Goal: Task Accomplishment & Management: Manage account settings

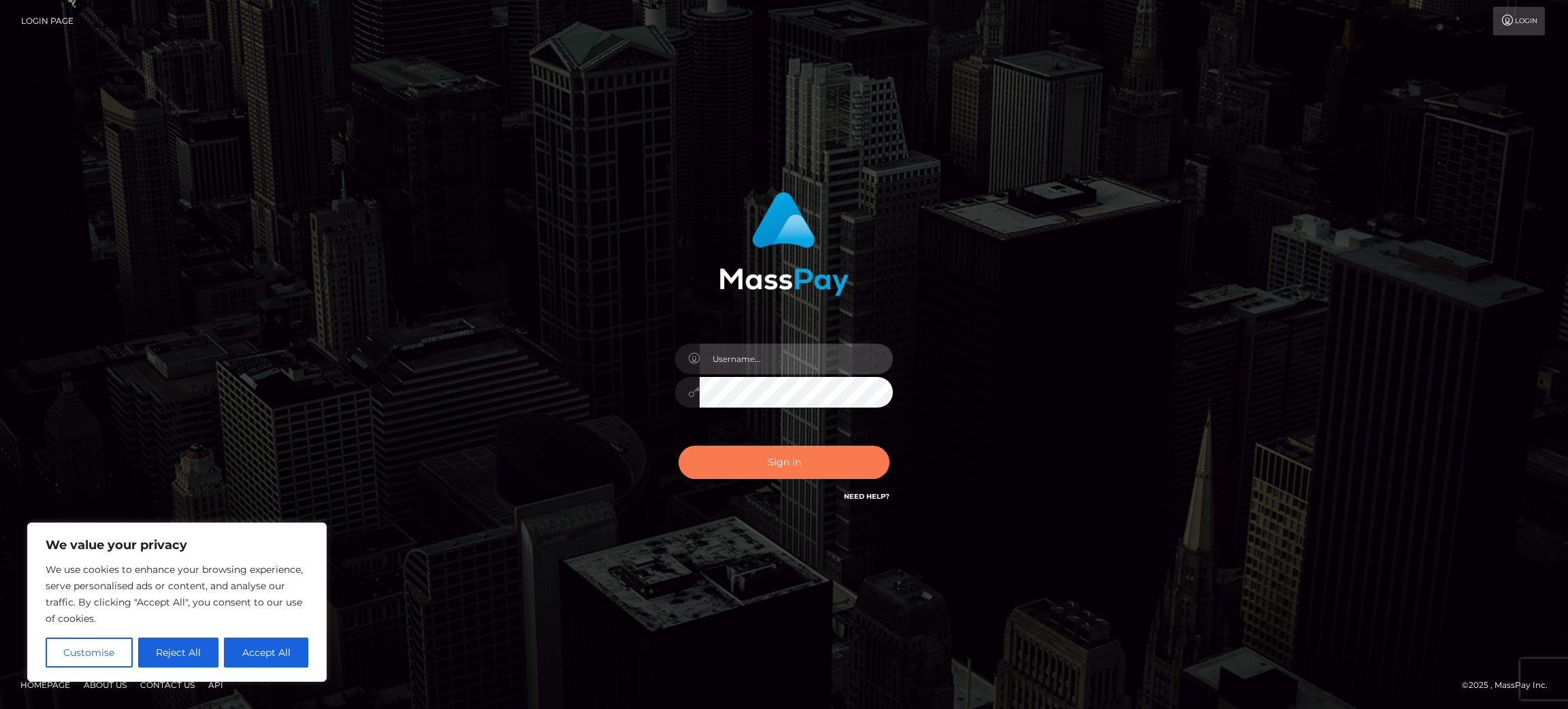
type input "[PERSON_NAME].ACE"
click at [752, 456] on button "Sign in" at bounding box center [784, 462] width 211 height 34
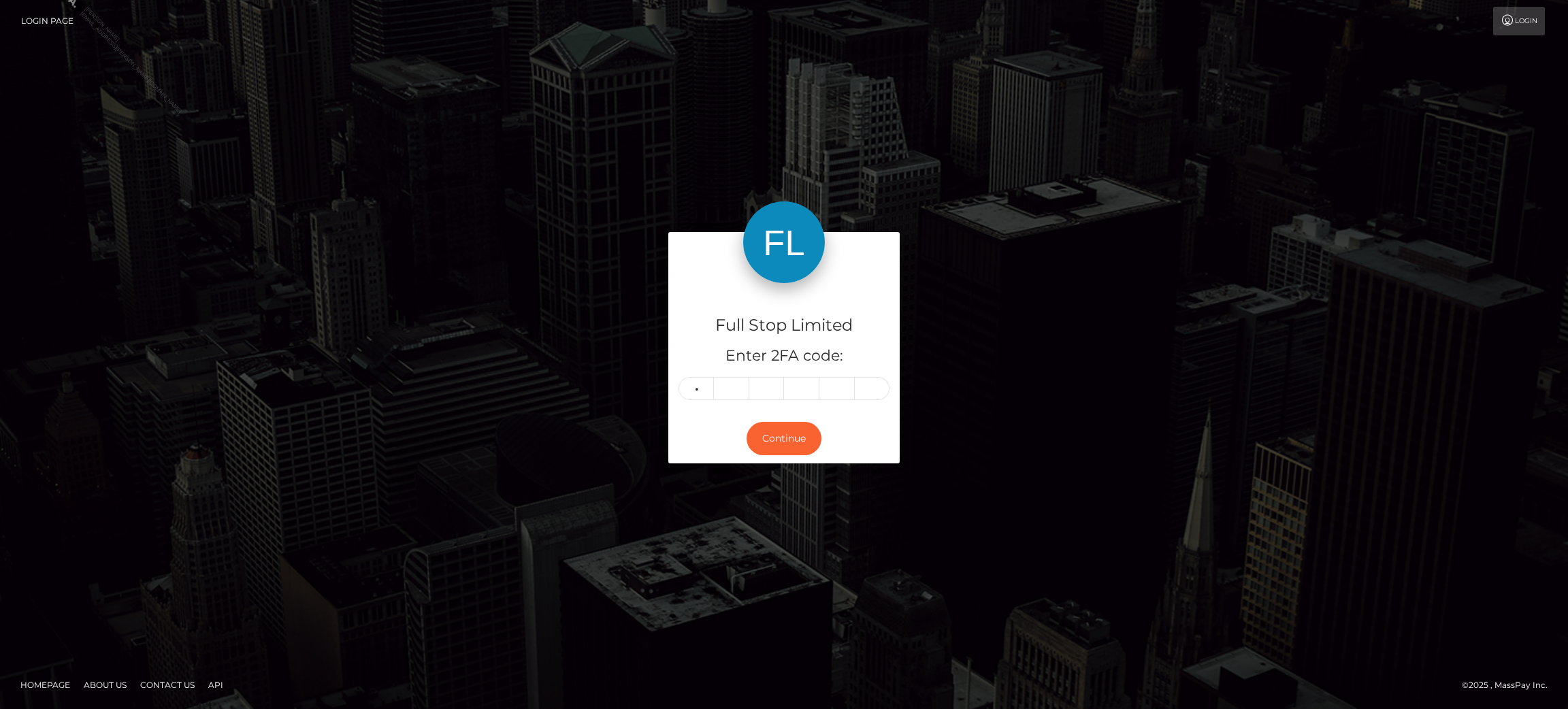
type input "5"
type input "7"
type input "6"
type input "3"
type input "5"
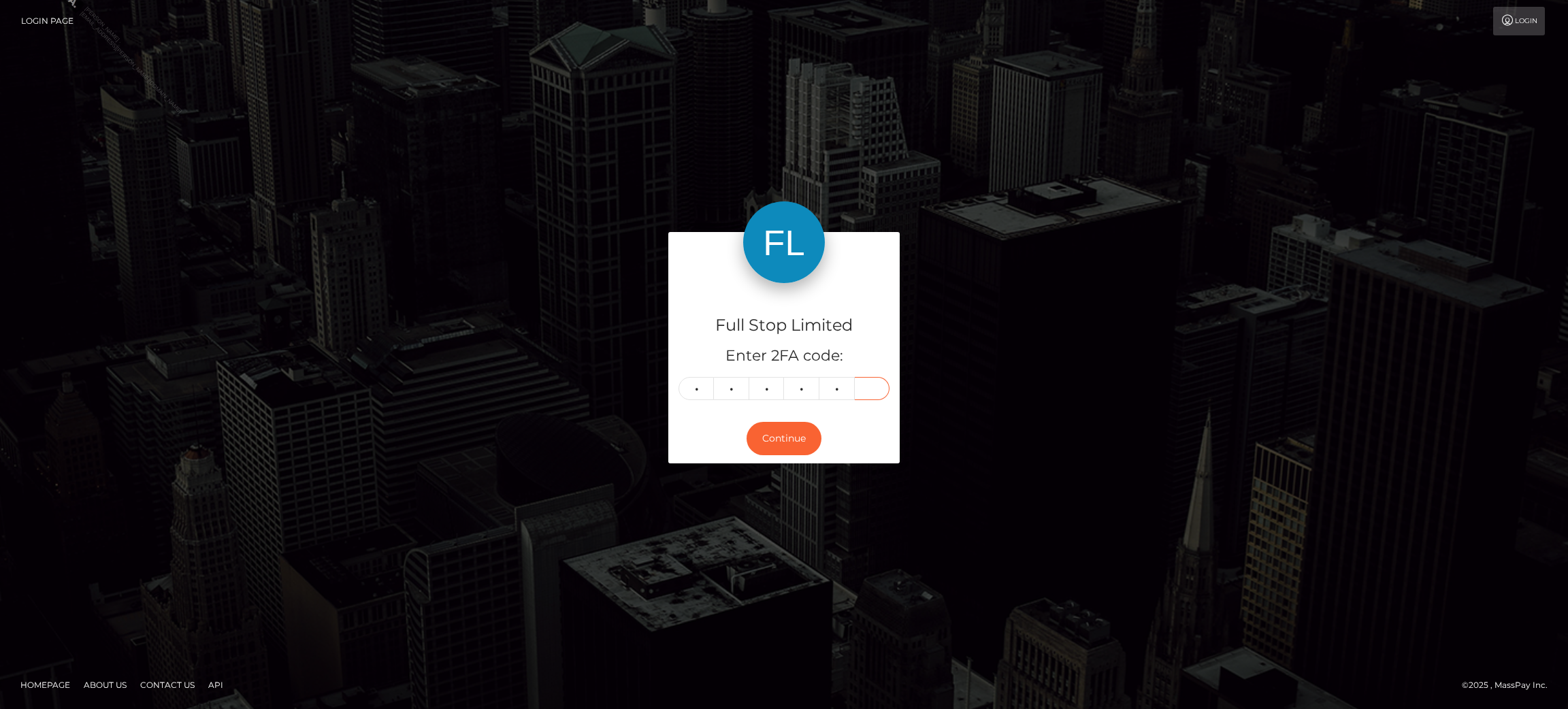
type input "5"
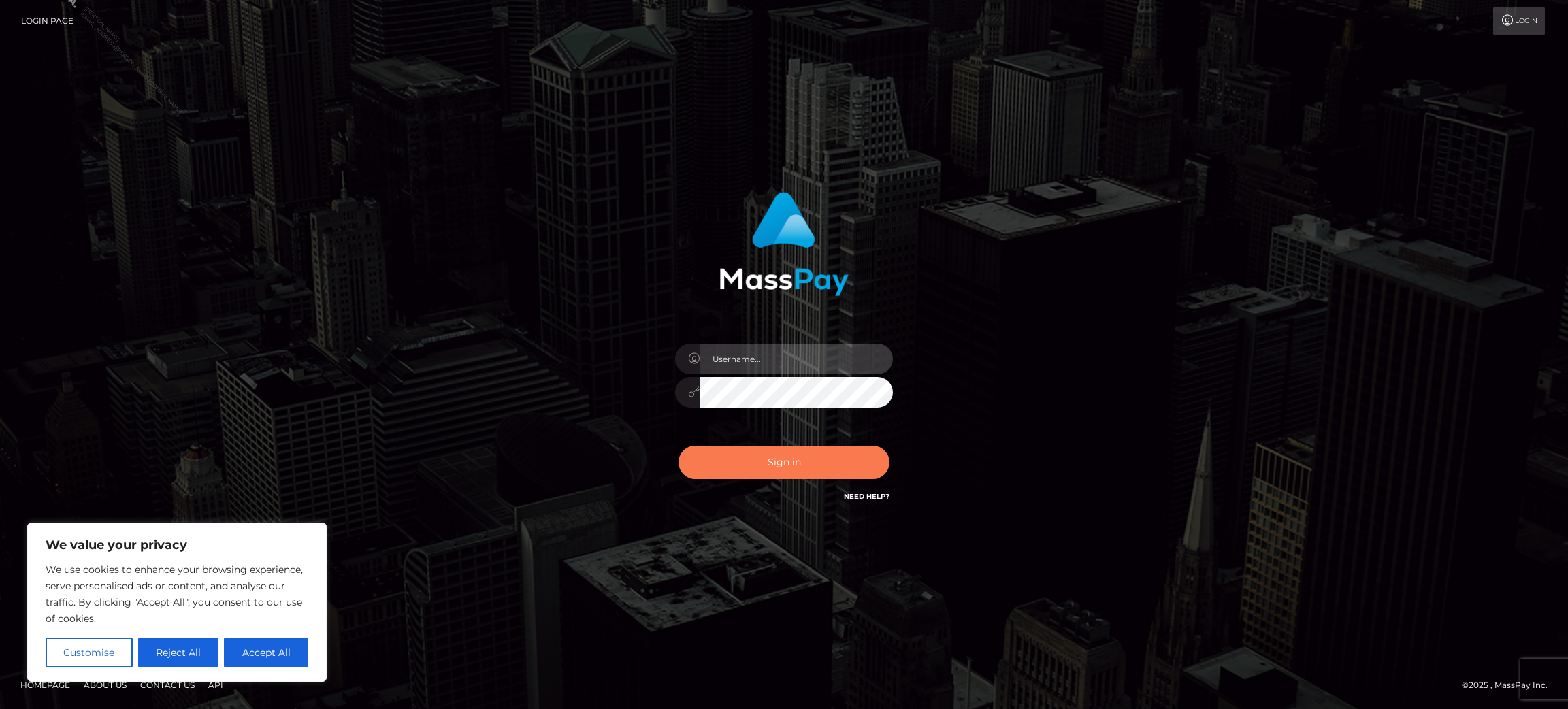
type input "[PERSON_NAME].ACE"
click at [794, 461] on button "Sign in" at bounding box center [784, 462] width 211 height 34
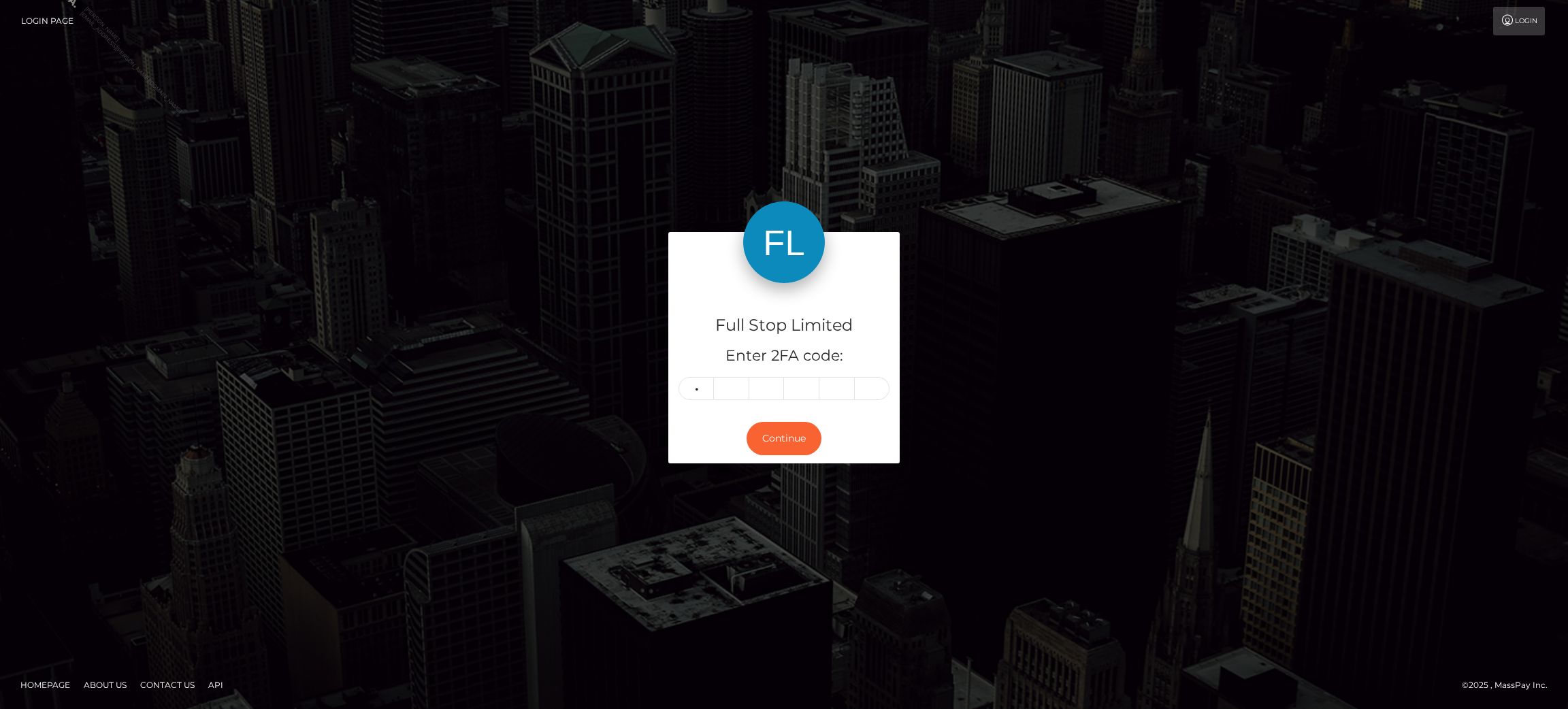
type input "9"
type input "5"
type input "4"
type input "8"
type input "1"
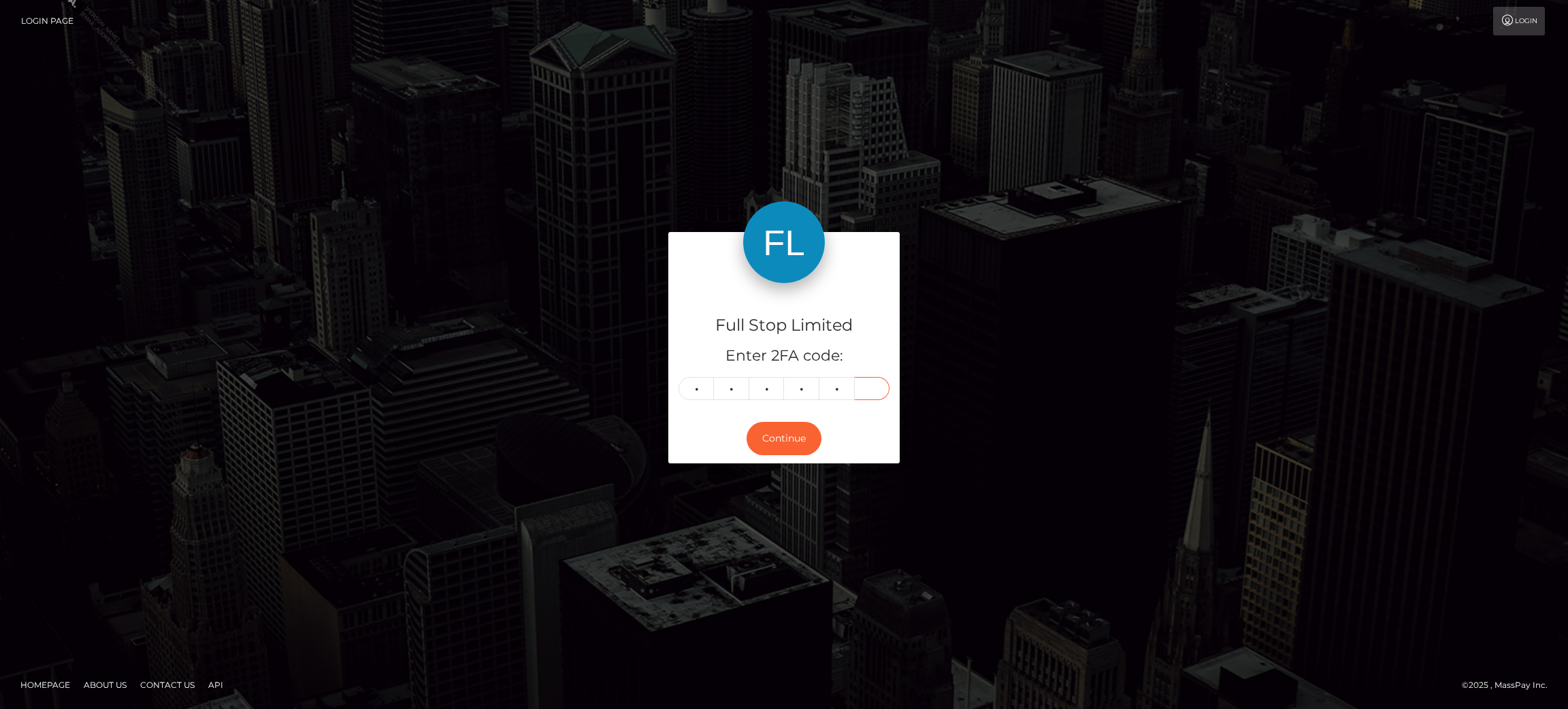
type input "0"
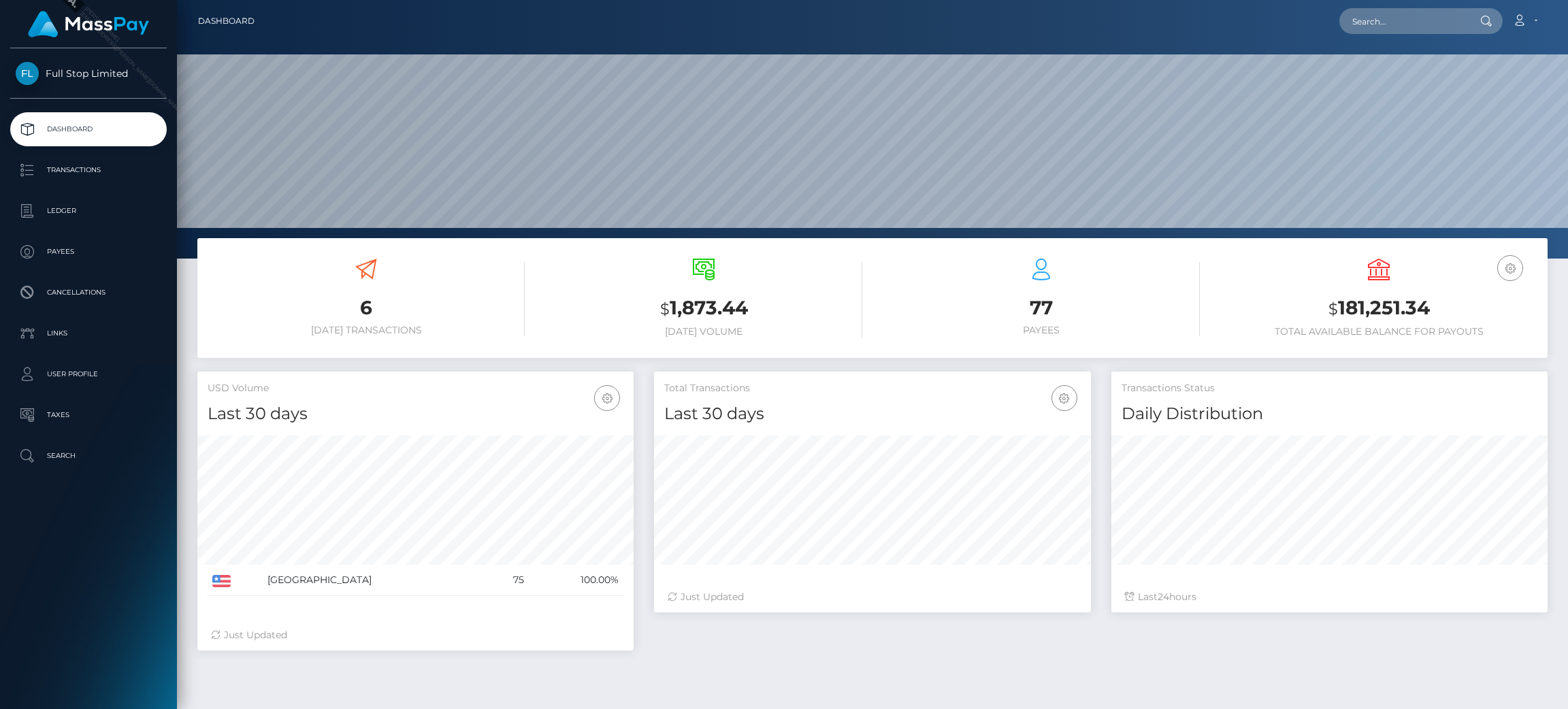
scroll to position [242, 436]
drag, startPoint x: 1434, startPoint y: 309, endPoint x: 1341, endPoint y: 318, distance: 93.4
click at [1341, 318] on h3 "$ 181,251.34" at bounding box center [1378, 308] width 317 height 28
copy h3 "181,251.34"
